Goal: Task Accomplishment & Management: Complete application form

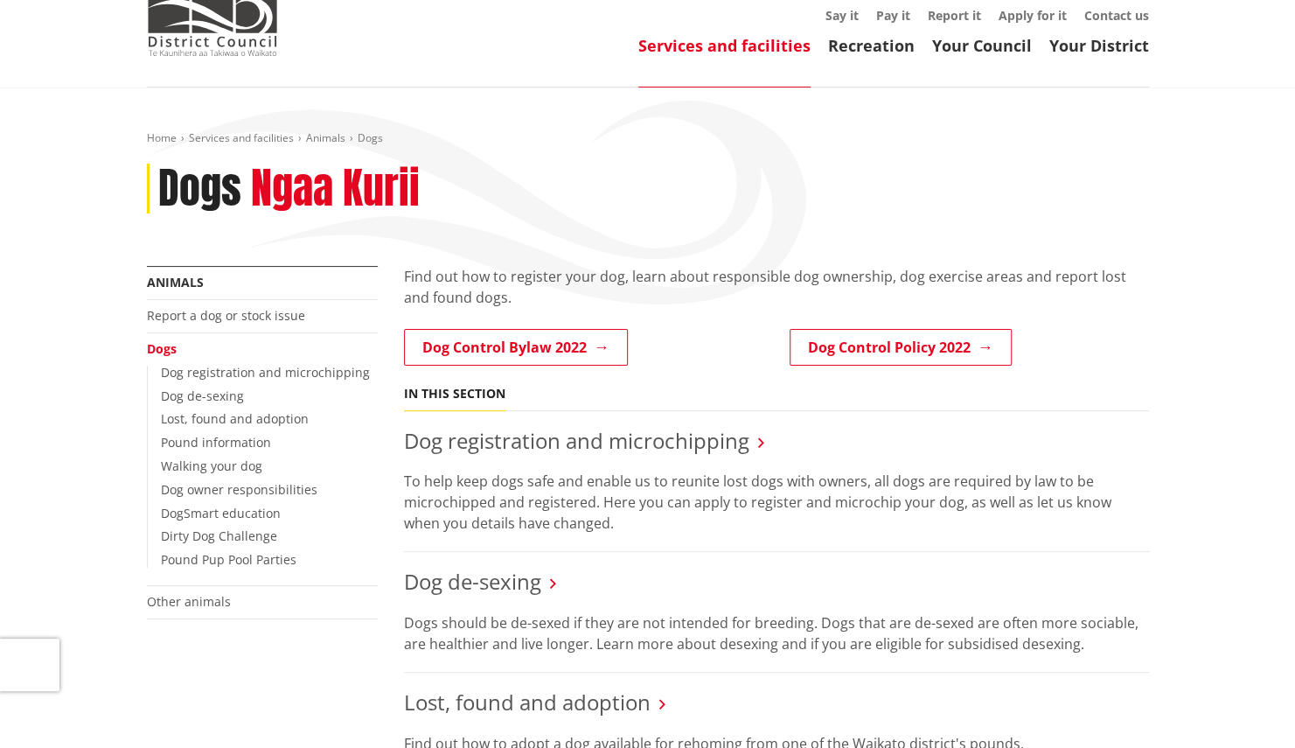
scroll to position [262, 0]
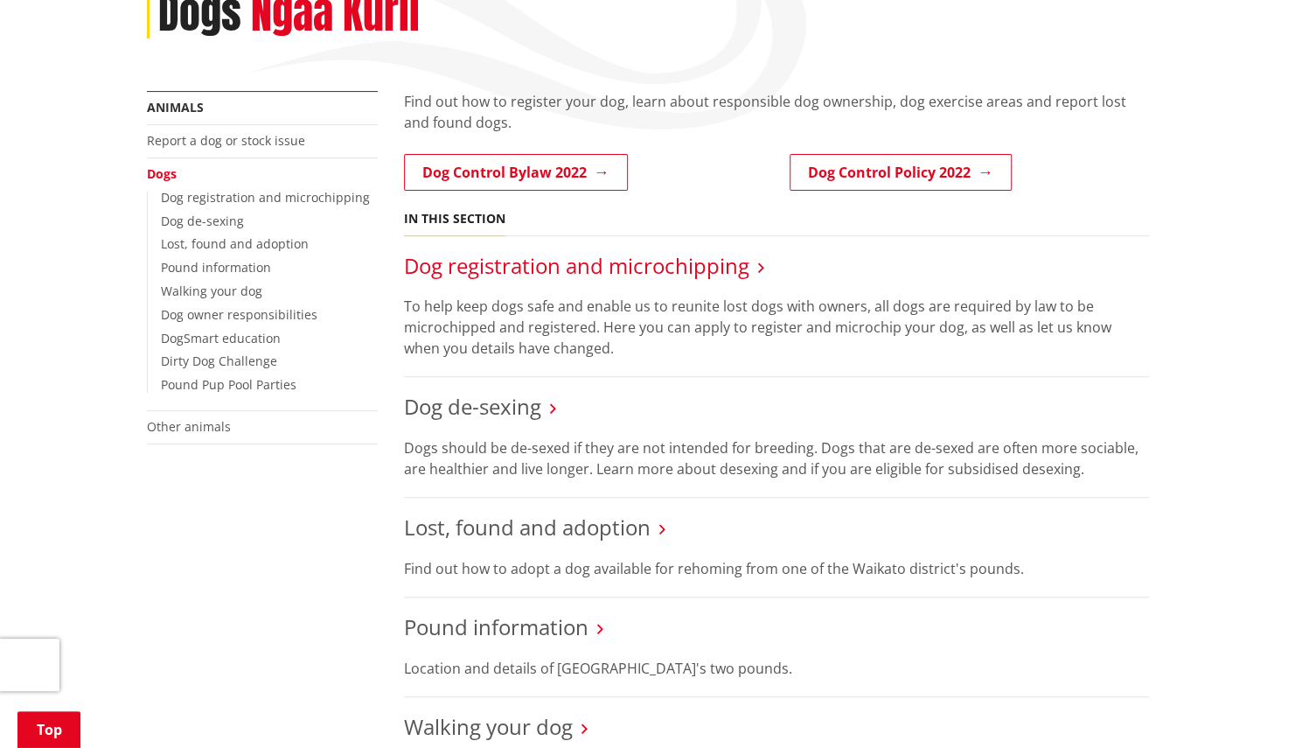
click at [572, 272] on link "Dog registration and microchipping" at bounding box center [576, 265] width 345 height 29
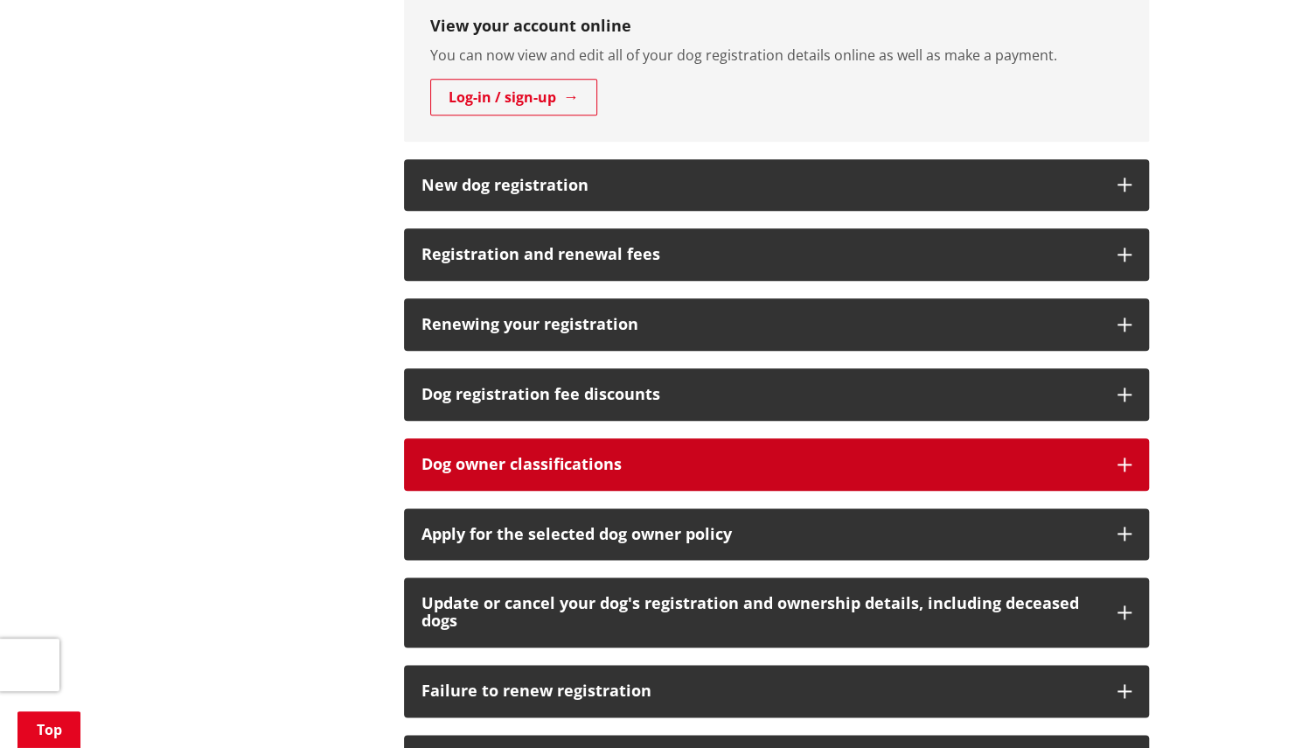
scroll to position [1050, 0]
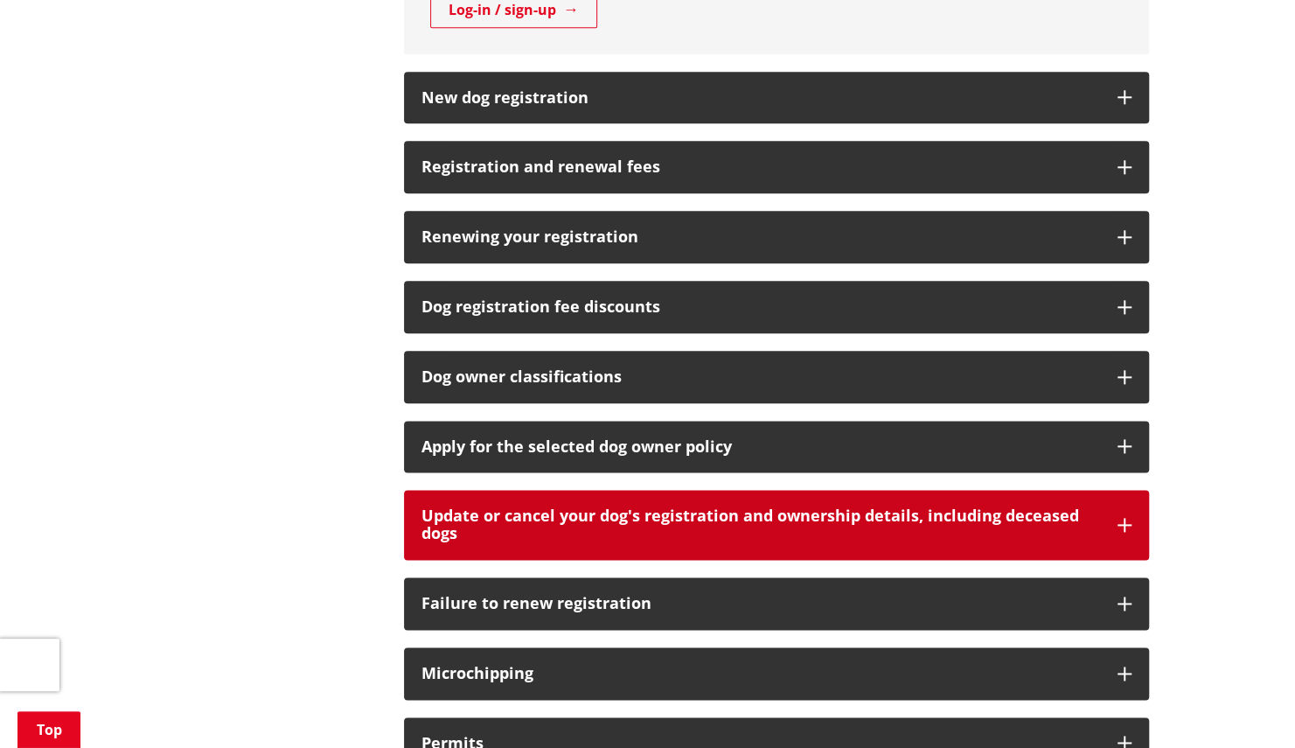
click at [691, 521] on h3 "Update or cancel your dog's registration and ownership details, including decea…" at bounding box center [761, 524] width 679 height 35
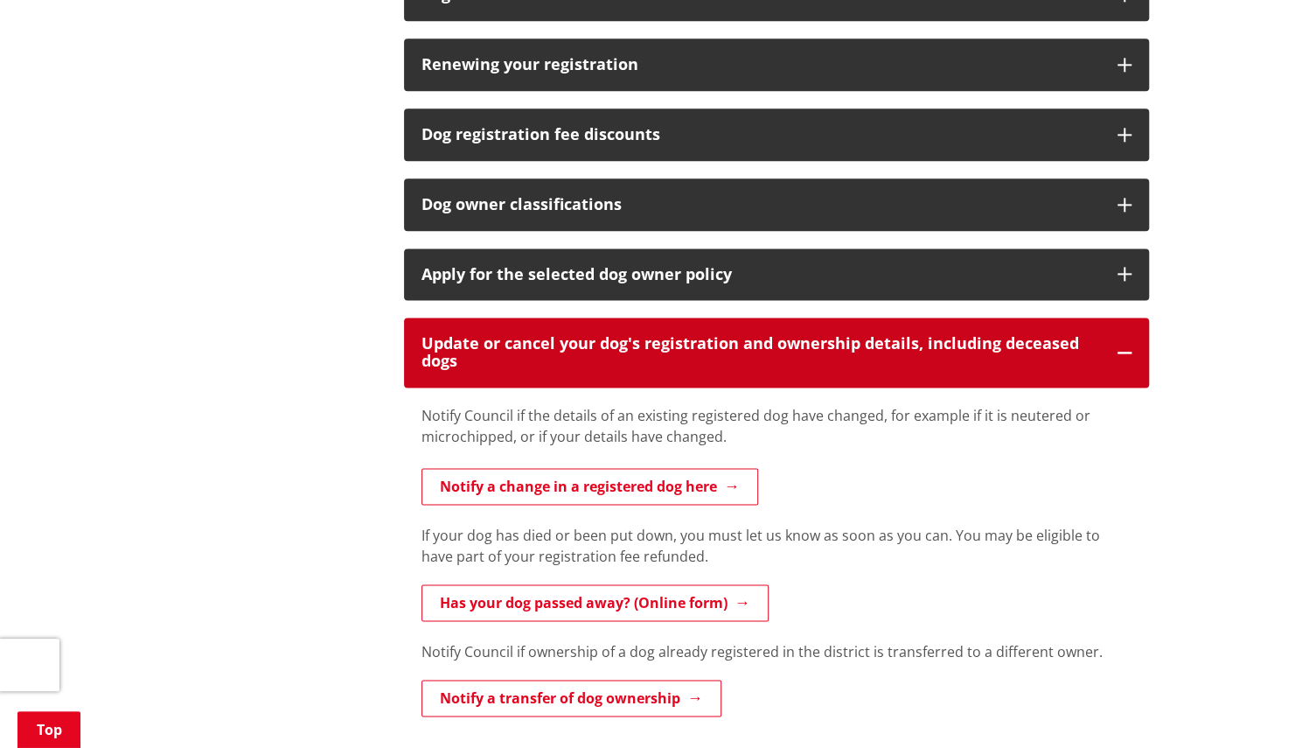
scroll to position [1224, 0]
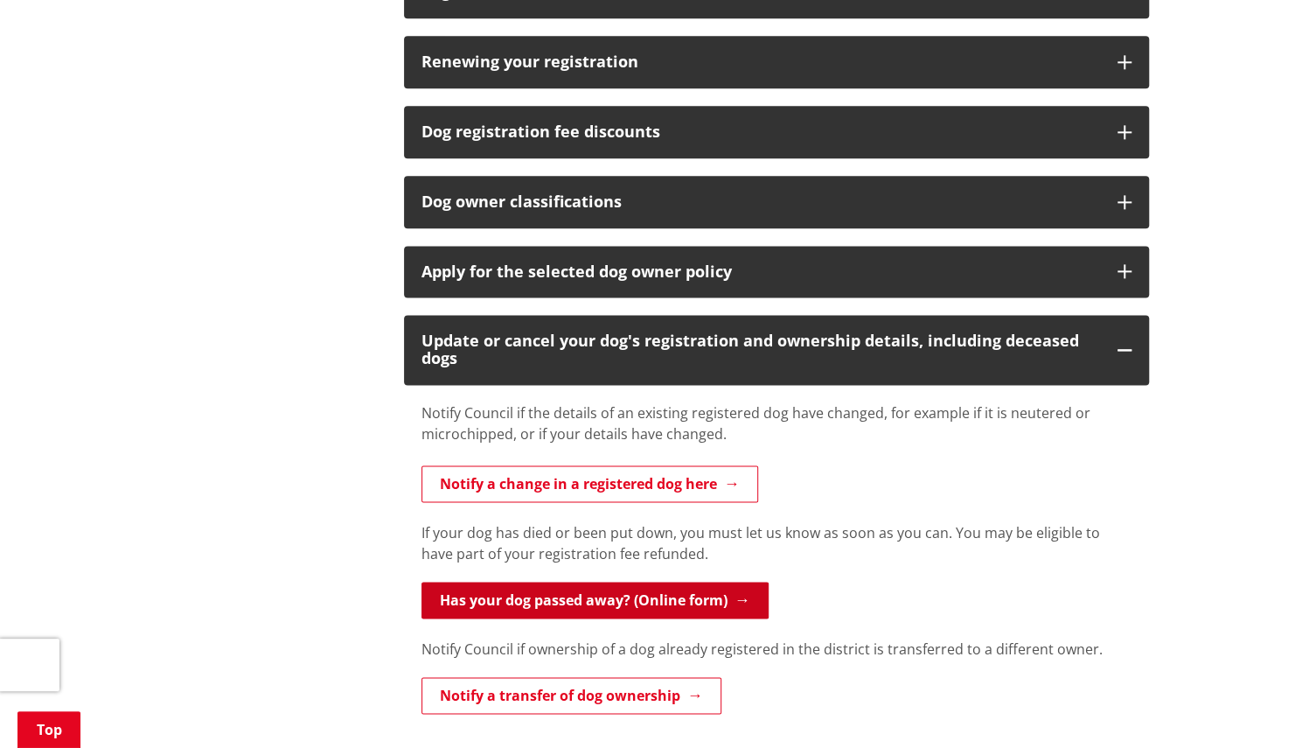
click at [623, 599] on link "Has your dog passed away? (Online form)" at bounding box center [595, 600] width 347 height 37
